Goal: Navigation & Orientation: Understand site structure

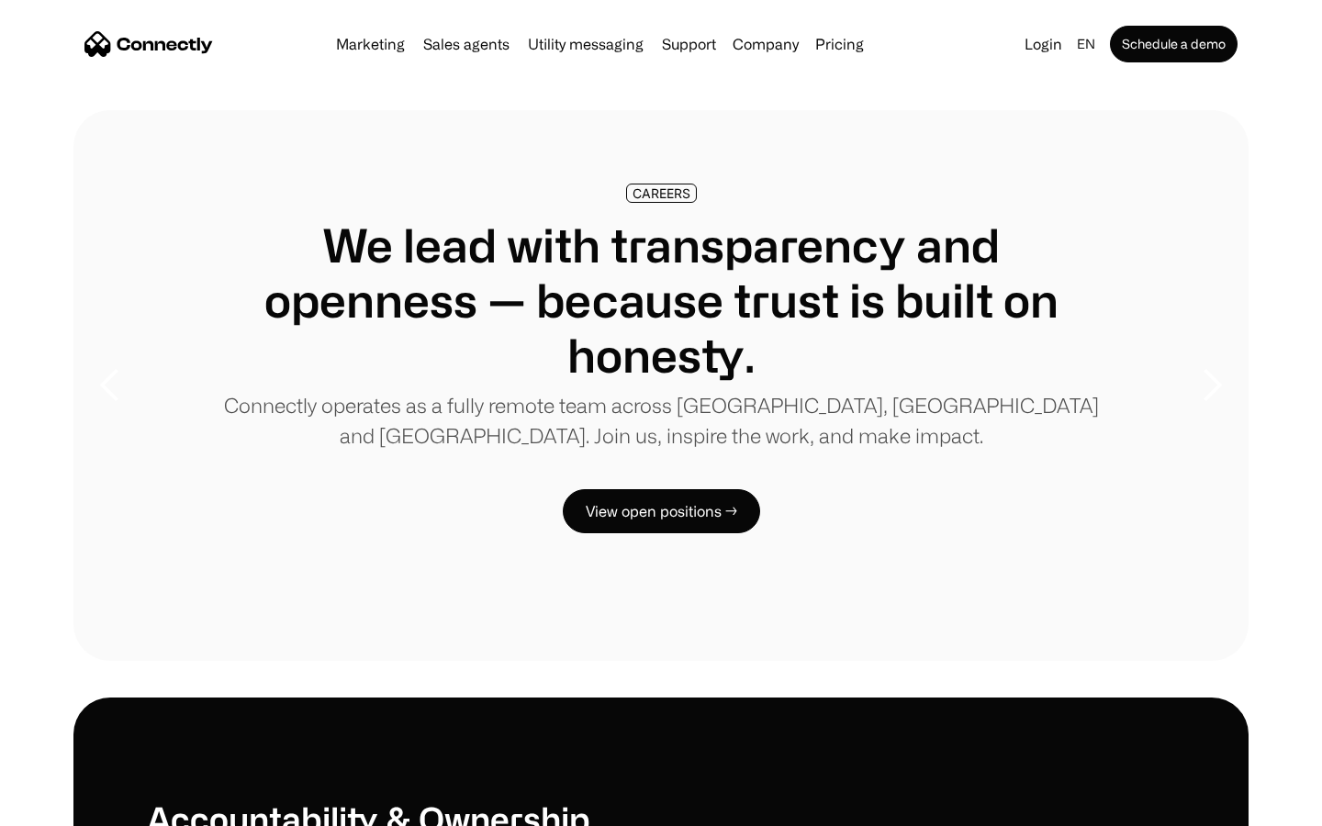
scroll to position [5607, 0]
